Goal: Information Seeking & Learning: Learn about a topic

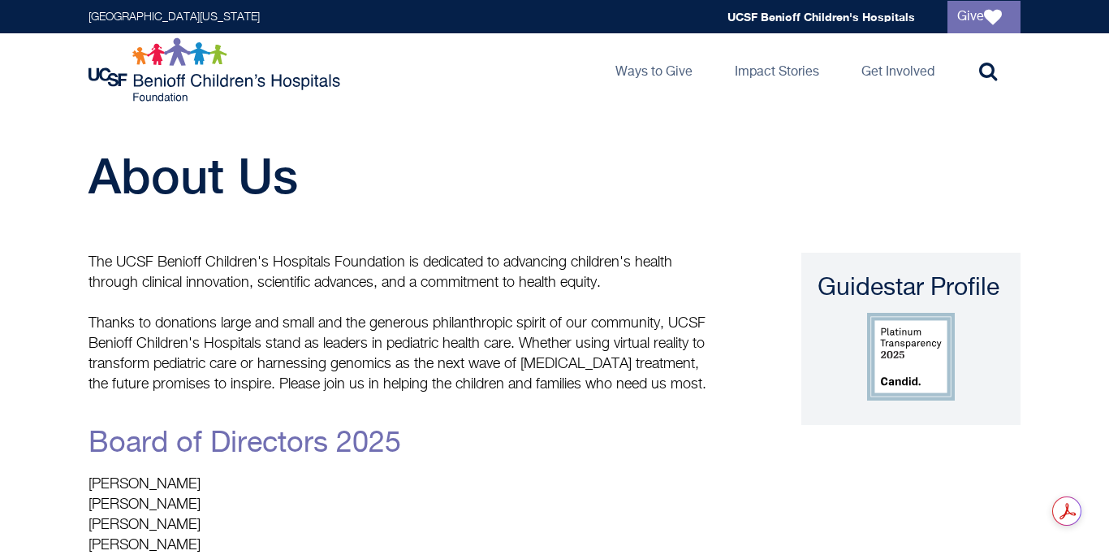
click at [541, 381] on p "Thanks to donations large and small and the generous philanthropic spirit of ou…" at bounding box center [401, 354] width 625 height 81
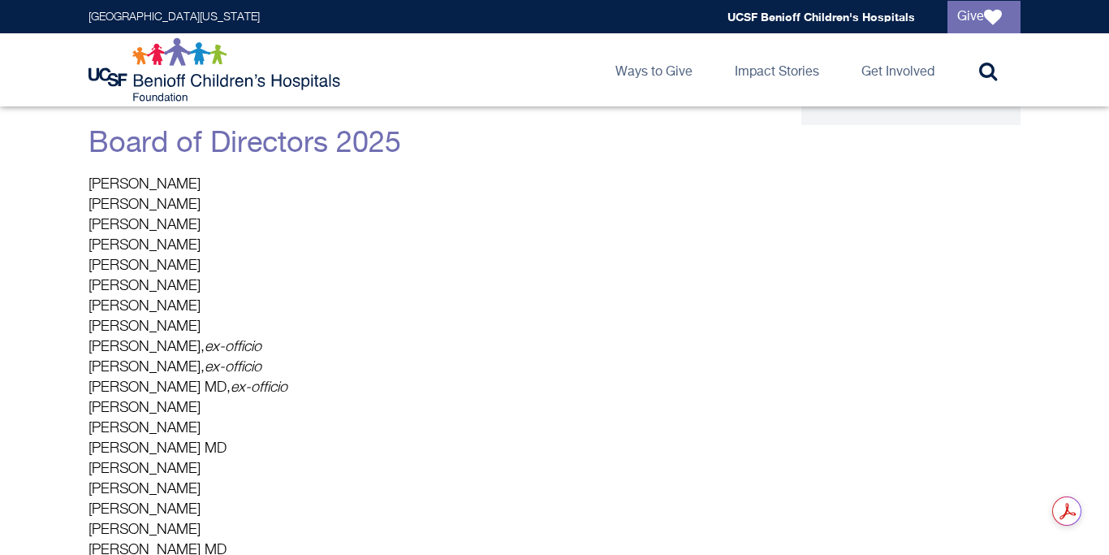
scroll to position [311, 0]
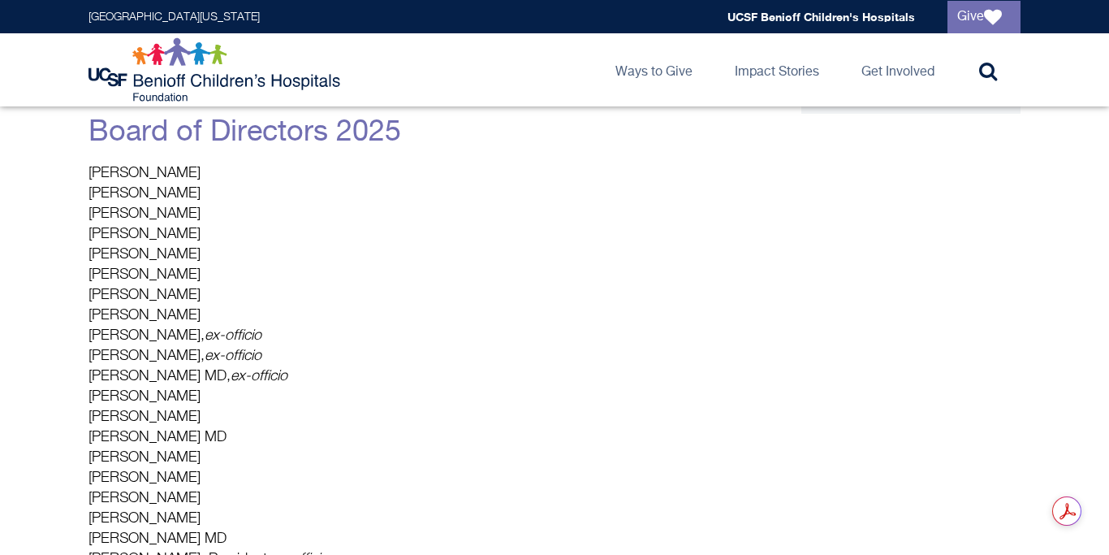
click at [541, 381] on p "[PERSON_NAME] [PERSON_NAME] [PERSON_NAME] [PERSON_NAME] [PERSON_NAME] [PERSON_N…" at bounding box center [401, 417] width 625 height 508
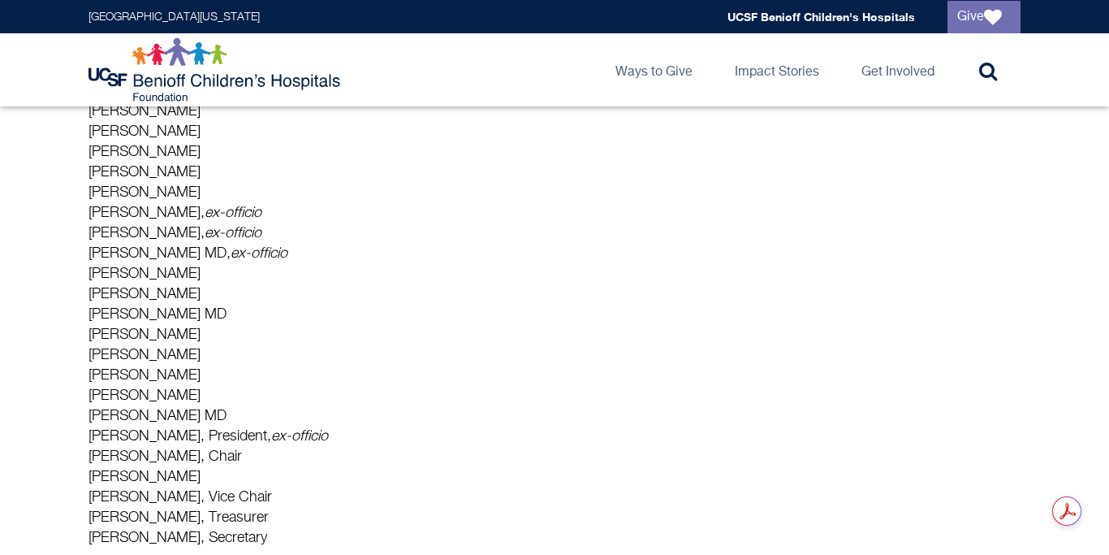
scroll to position [418, 0]
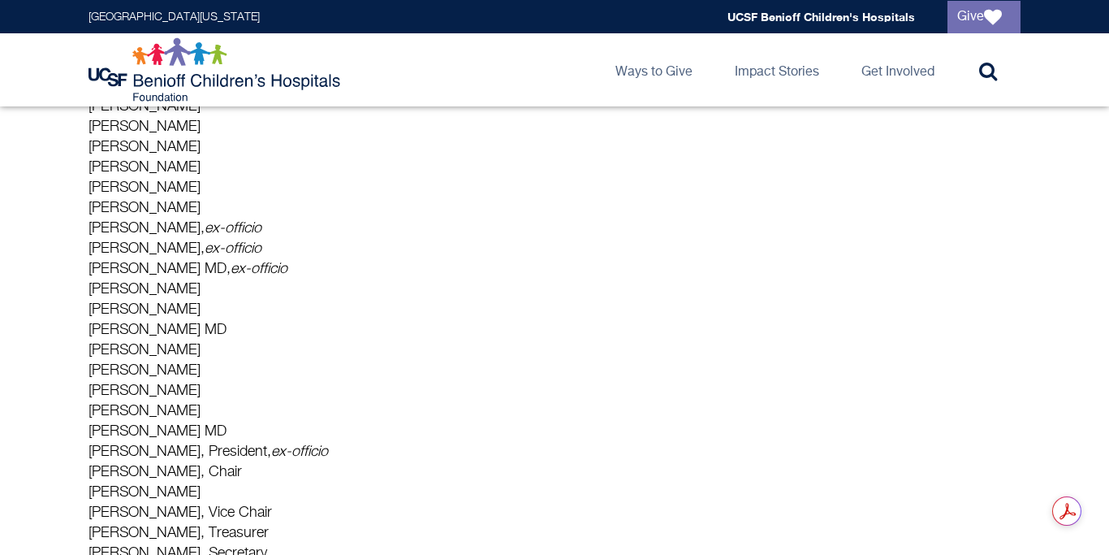
click at [158, 370] on p "[PERSON_NAME] [PERSON_NAME] [PERSON_NAME] [PERSON_NAME] [PERSON_NAME] [PERSON_N…" at bounding box center [401, 310] width 625 height 508
click at [287, 383] on p "[PERSON_NAME] [PERSON_NAME] [PERSON_NAME] [PERSON_NAME] [PERSON_NAME] [PERSON_N…" at bounding box center [401, 310] width 625 height 508
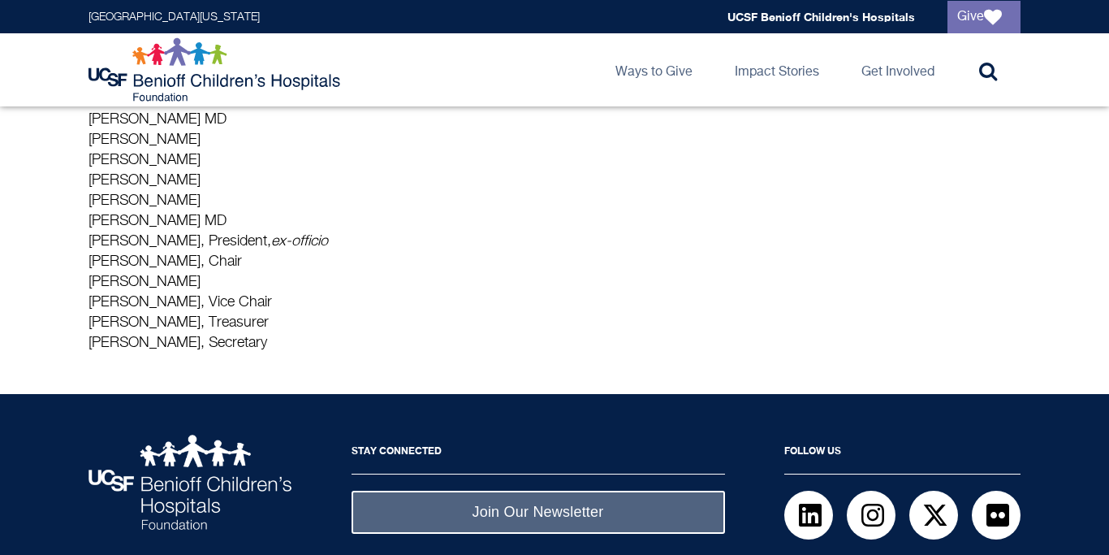
scroll to position [0, 0]
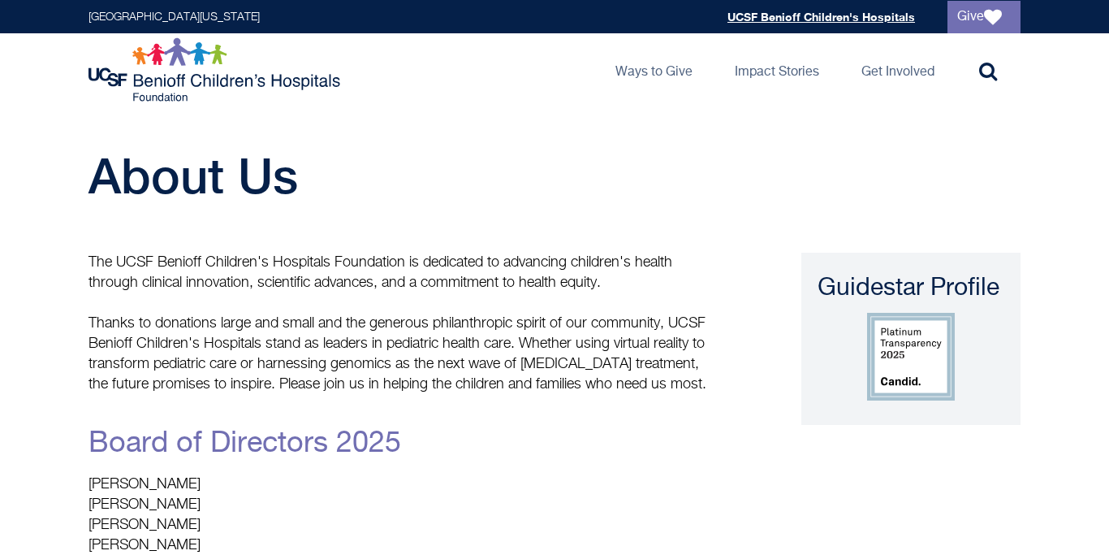
click at [807, 14] on link "UCSF Benioff Children's Hospitals" at bounding box center [822, 17] width 188 height 14
click at [596, 251] on main "About Us The UCSF Benioff Children's Hospitals Foundation is dedicated to advan…" at bounding box center [554, 564] width 1109 height 916
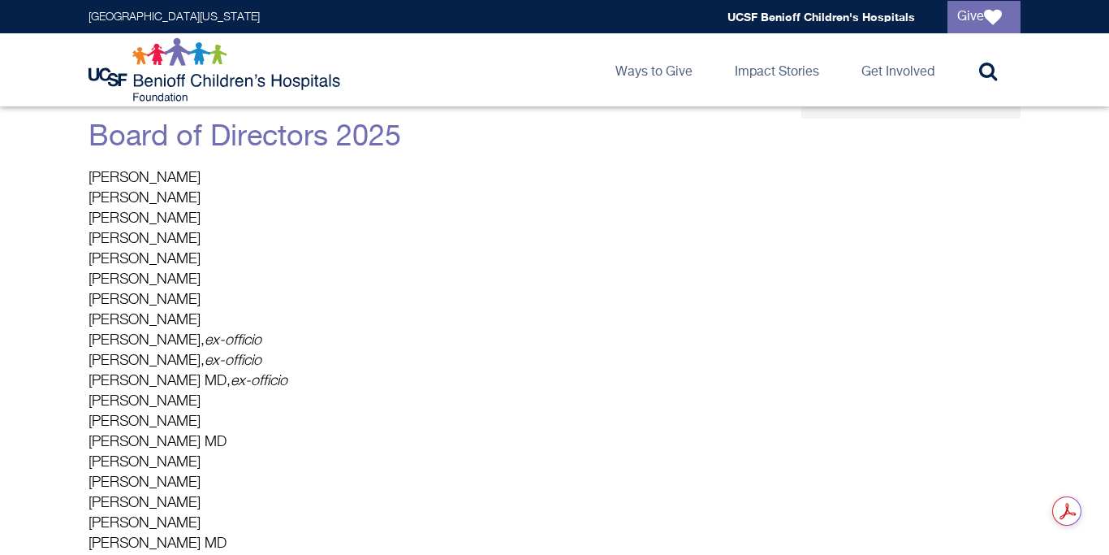
scroll to position [305, 0]
click at [131, 480] on p "[PERSON_NAME] [PERSON_NAME] [PERSON_NAME] [PERSON_NAME] [PERSON_NAME] [PERSON_N…" at bounding box center [401, 423] width 625 height 508
